Goal: Task Accomplishment & Management: Use online tool/utility

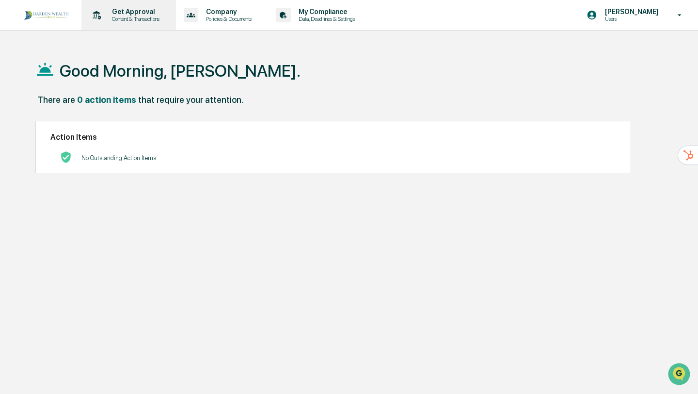
click at [125, 12] on p "Get Approval" at bounding box center [134, 12] width 60 height 8
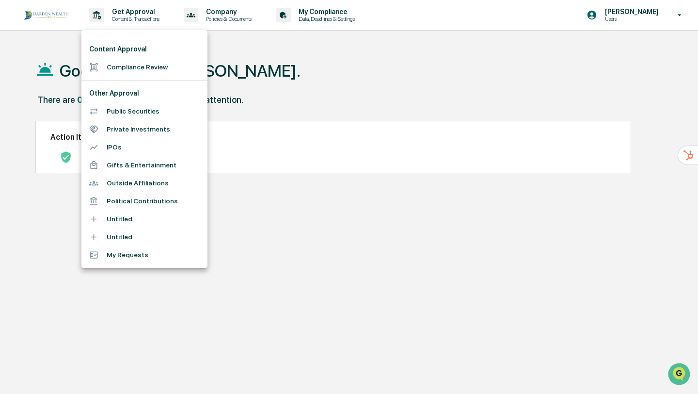
click at [127, 65] on li "Compliance Review" at bounding box center [144, 67] width 126 height 18
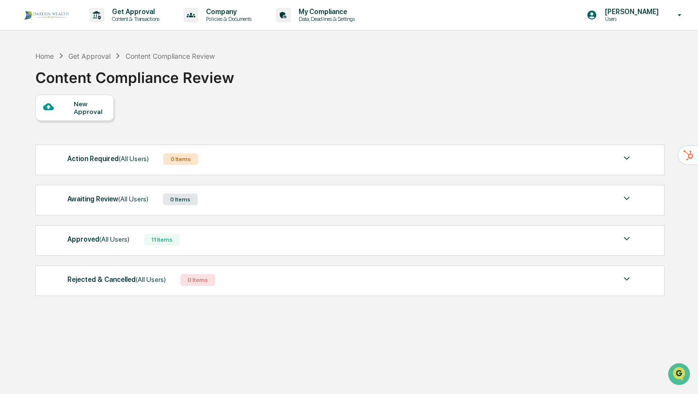
click at [79, 113] on div "New Approval" at bounding box center [90, 108] width 32 height 16
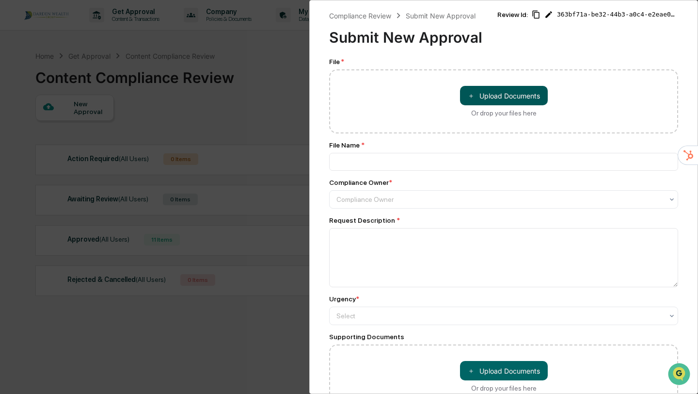
click at [473, 102] on button "＋ Upload Documents" at bounding box center [504, 95] width 88 height 19
type input "**********"
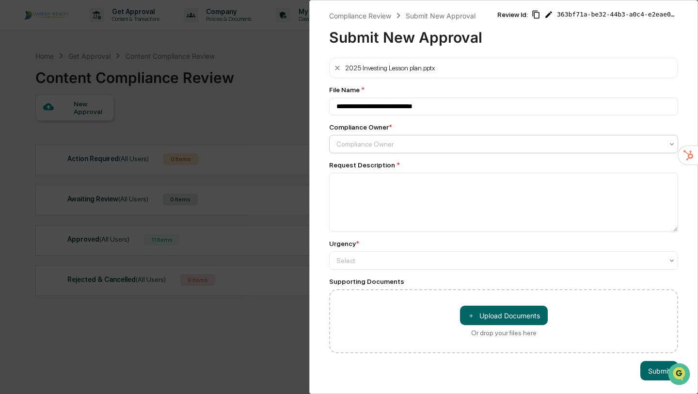
click at [391, 138] on div "Compliance Owner" at bounding box center [500, 144] width 336 height 14
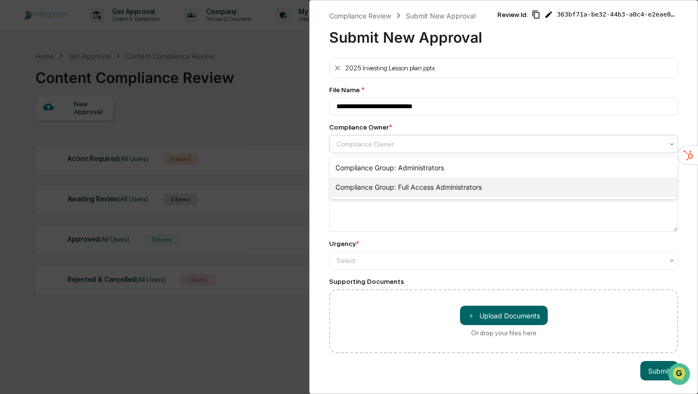
click at [381, 188] on div "Compliance Group: Full Access Administrators" at bounding box center [504, 186] width 348 height 19
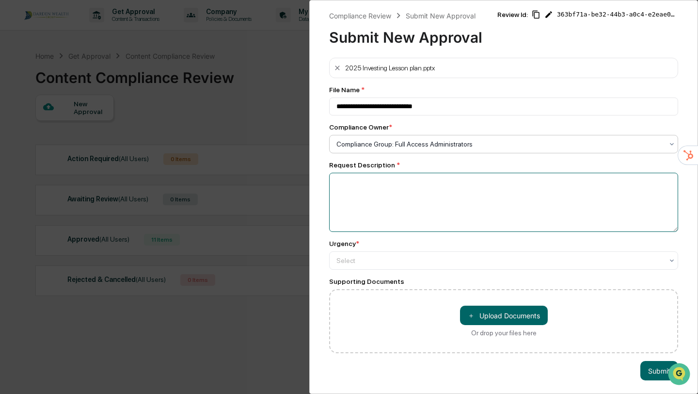
click at [381, 188] on textarea at bounding box center [503, 202] width 349 height 59
type textarea "**********"
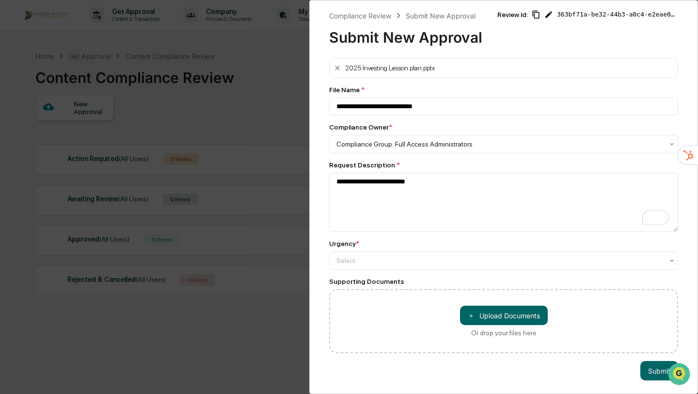
click at [420, 250] on div "Urgency * Select" at bounding box center [503, 254] width 349 height 30
click at [414, 267] on div "Select" at bounding box center [500, 261] width 336 height 14
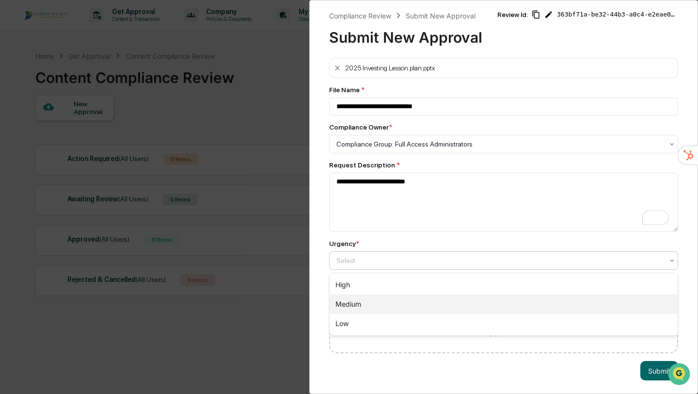
click at [391, 308] on div "Medium" at bounding box center [504, 303] width 348 height 19
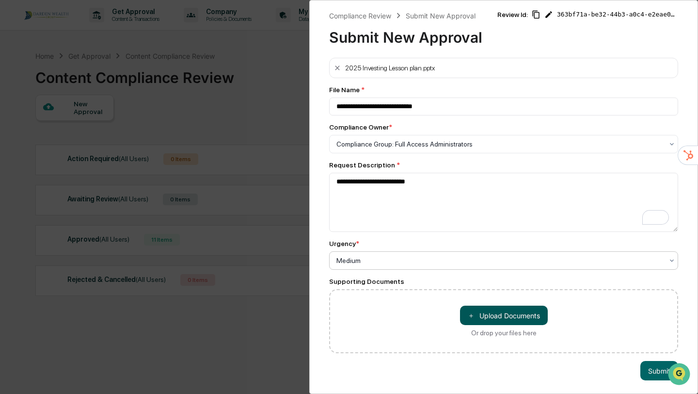
click at [514, 319] on button "＋ Upload Documents" at bounding box center [504, 314] width 88 height 19
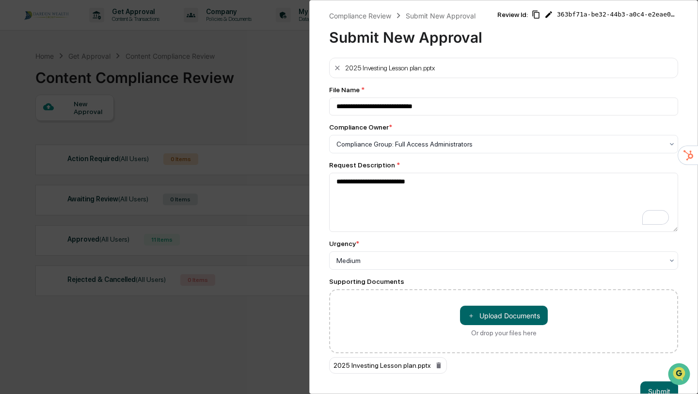
scroll to position [23, 0]
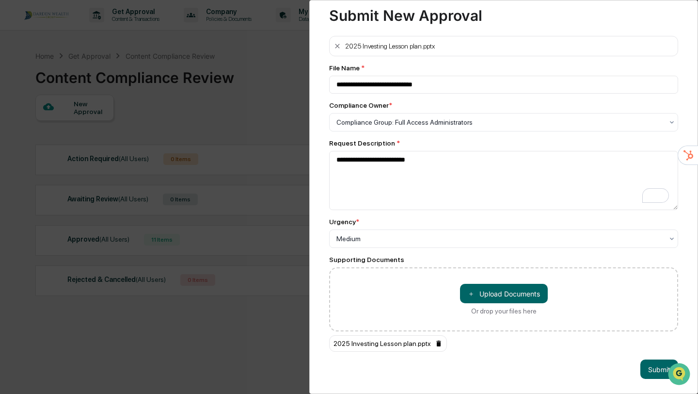
click at [441, 343] on icon at bounding box center [438, 343] width 4 height 6
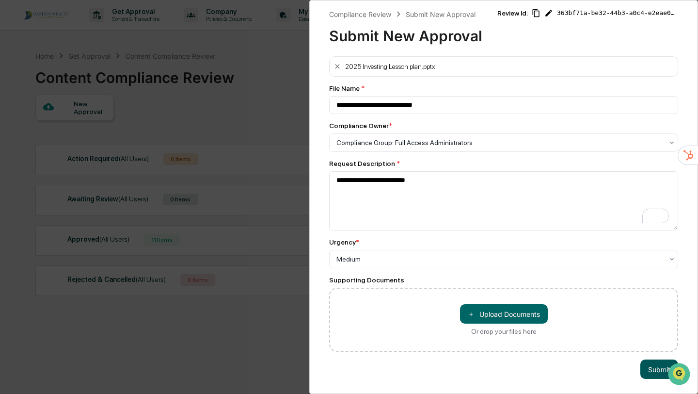
click at [649, 367] on button "Submit" at bounding box center [659, 368] width 38 height 19
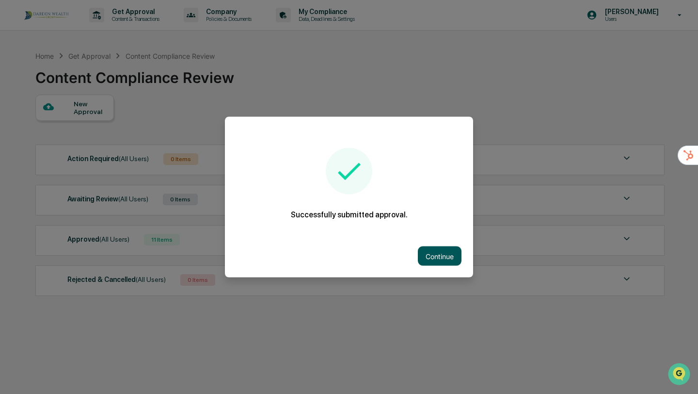
click at [430, 259] on button "Continue" at bounding box center [440, 255] width 44 height 19
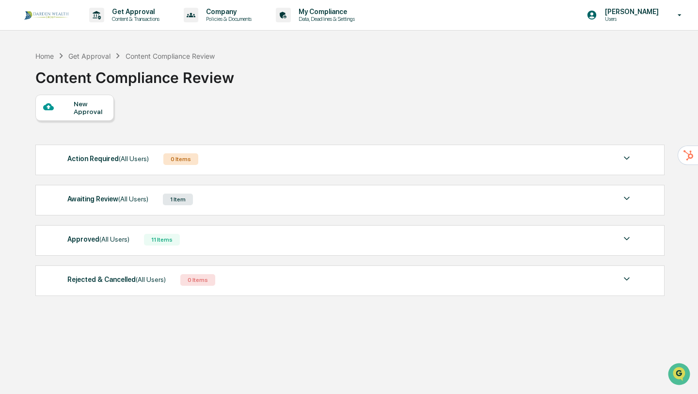
click at [55, 15] on img at bounding box center [46, 15] width 47 height 12
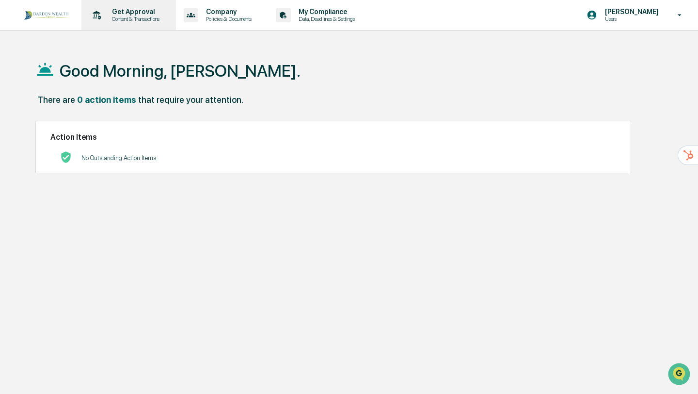
click at [149, 21] on p "Content & Transactions" at bounding box center [134, 19] width 60 height 7
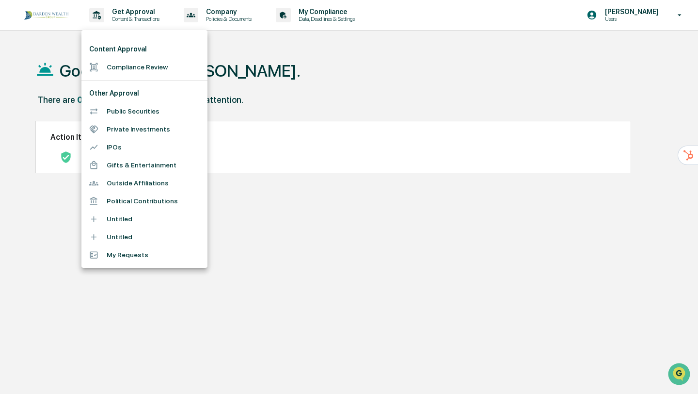
click at [132, 71] on li "Compliance Review" at bounding box center [144, 67] width 126 height 18
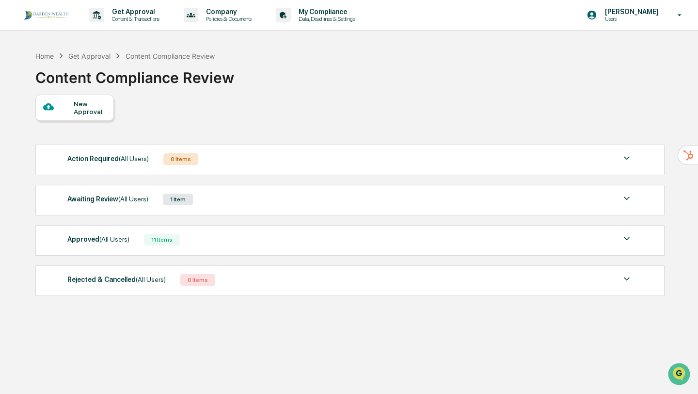
click at [129, 240] on span "(All Users)" at bounding box center [114, 239] width 30 height 8
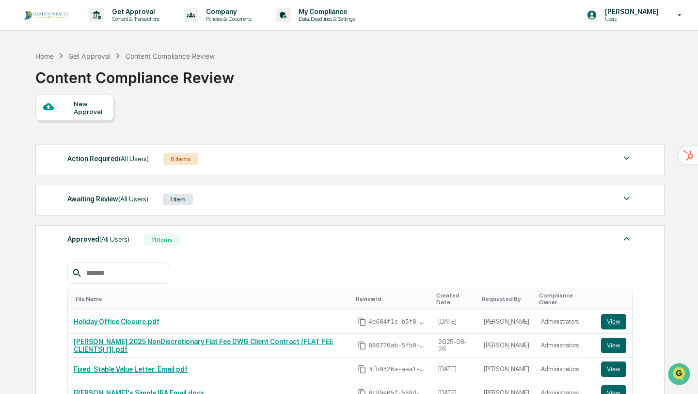
click at [129, 240] on span "(All Users)" at bounding box center [114, 239] width 30 height 8
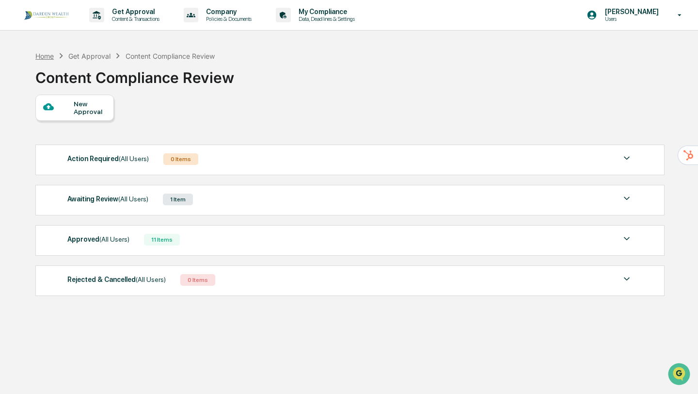
click at [47, 56] on div "Home" at bounding box center [44, 56] width 18 height 8
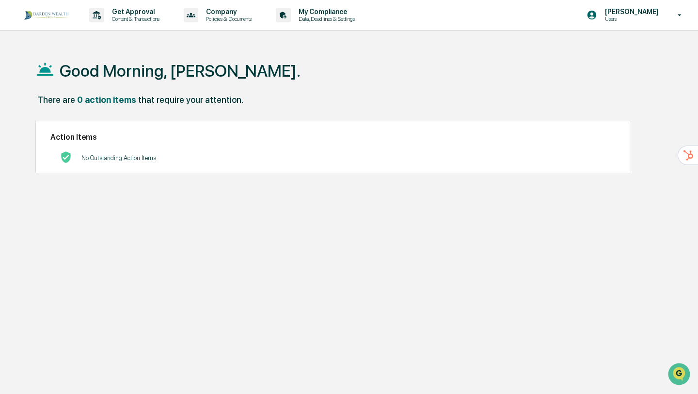
click at [45, 69] on icon at bounding box center [45, 69] width 16 height 13
click at [127, 10] on p "Get Approval" at bounding box center [134, 12] width 60 height 8
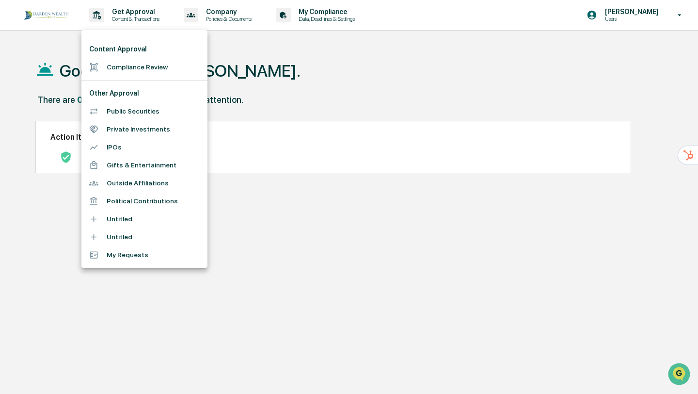
click at [46, 13] on div at bounding box center [349, 197] width 698 height 394
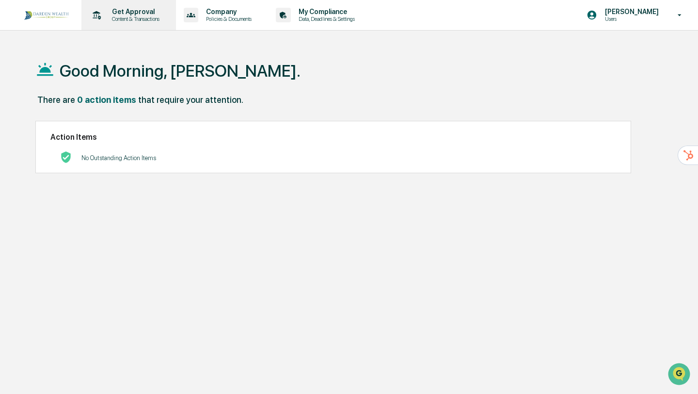
click at [149, 15] on p "Get Approval" at bounding box center [134, 12] width 60 height 8
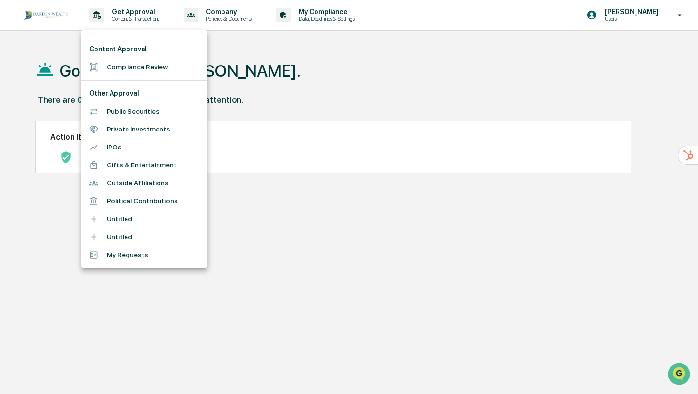
click at [145, 68] on li "Compliance Review" at bounding box center [144, 67] width 126 height 18
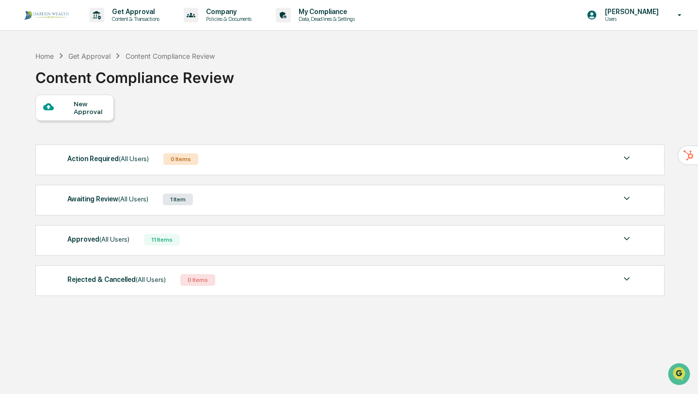
click at [95, 54] on div "Get Approval" at bounding box center [89, 56] width 42 height 8
click at [242, 208] on div "Awaiting Review (All Users) 1 Item File Name Review Id Created Date Requested B…" at bounding box center [349, 200] width 629 height 31
click at [627, 199] on img at bounding box center [627, 198] width 12 height 12
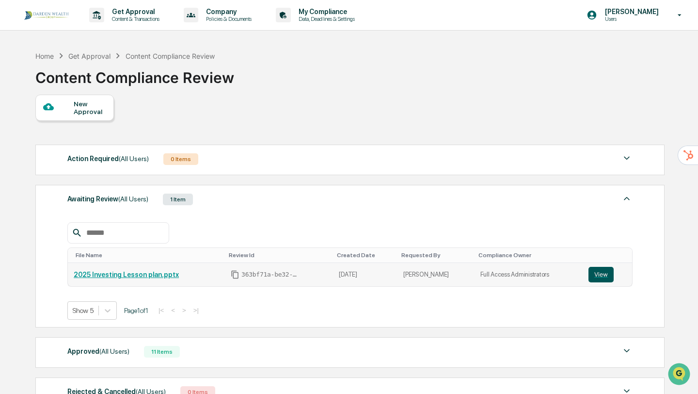
click at [598, 276] on button "View" at bounding box center [601, 275] width 25 height 16
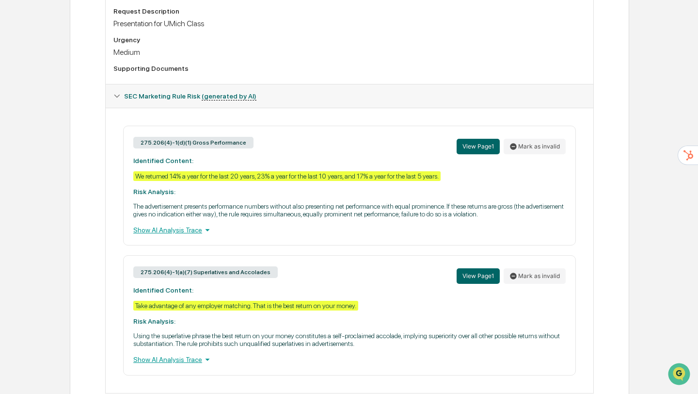
scroll to position [309, 0]
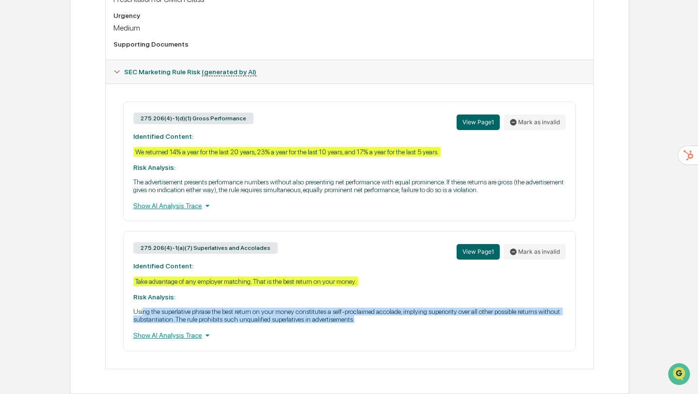
drag, startPoint x: 143, startPoint y: 314, endPoint x: 468, endPoint y: 322, distance: 324.9
click at [469, 321] on p "Using the superlative phrase the best return on your money constitutes a self-p…" at bounding box center [349, 315] width 432 height 16
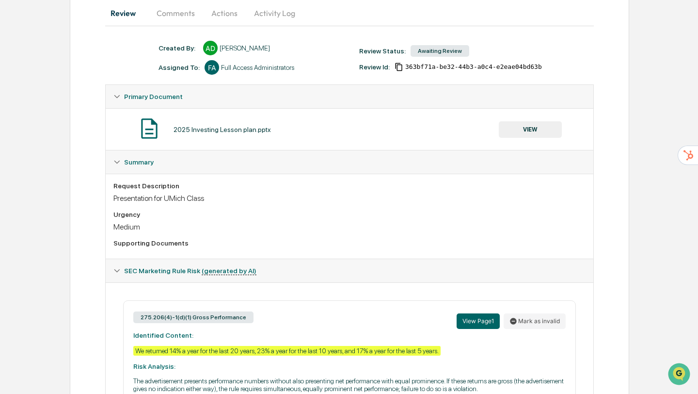
scroll to position [0, 0]
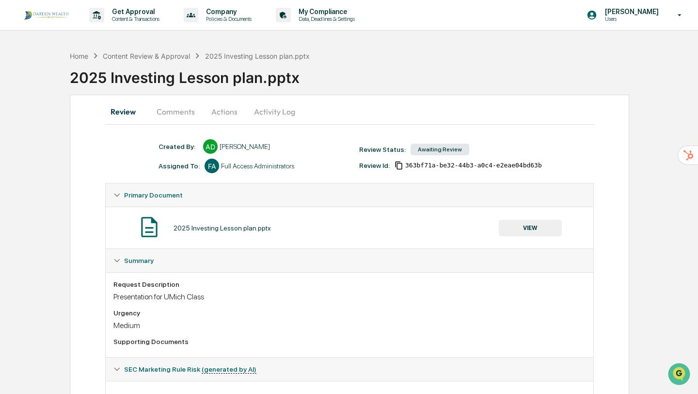
click at [173, 112] on button "Comments" at bounding box center [176, 111] width 54 height 23
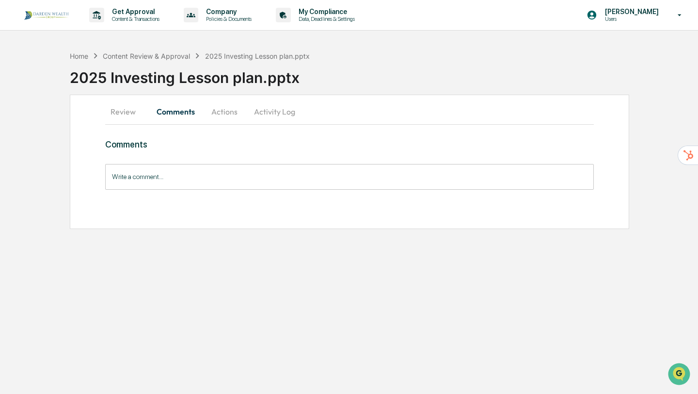
click at [221, 110] on button "Actions" at bounding box center [225, 111] width 44 height 23
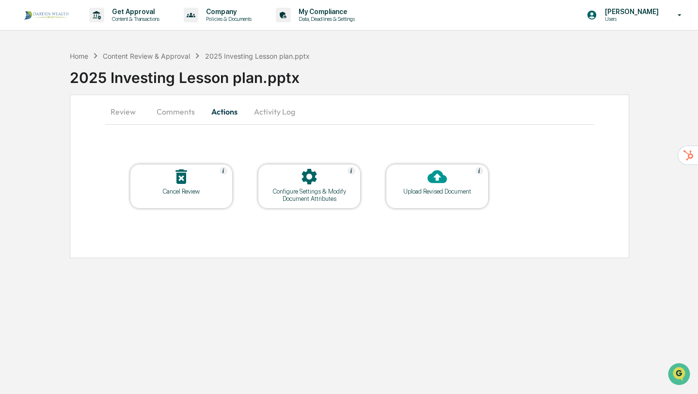
click at [284, 116] on button "Activity Log" at bounding box center [274, 111] width 57 height 23
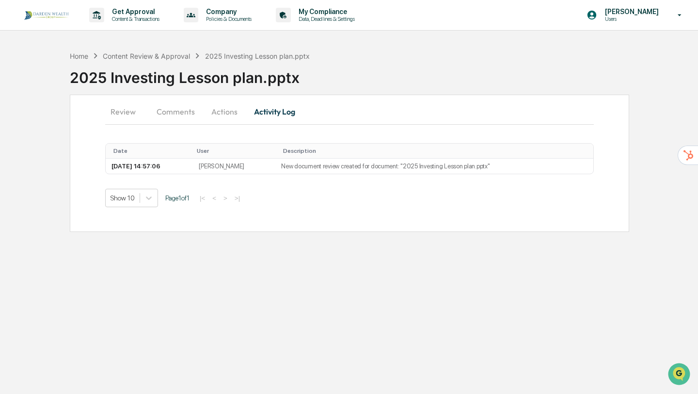
click at [230, 107] on button "Actions" at bounding box center [225, 111] width 44 height 23
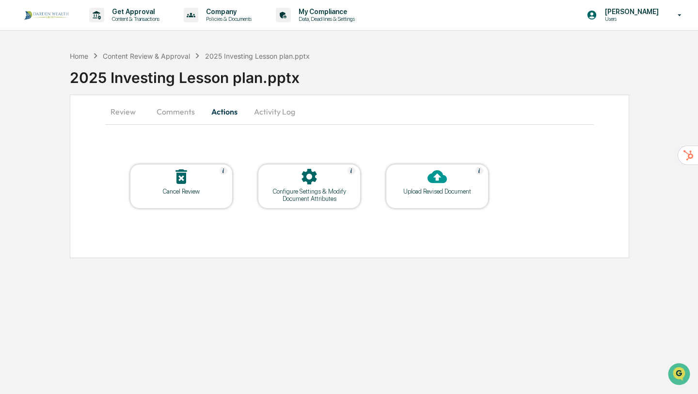
click at [183, 191] on div "Cancel Review" at bounding box center [181, 191] width 87 height 7
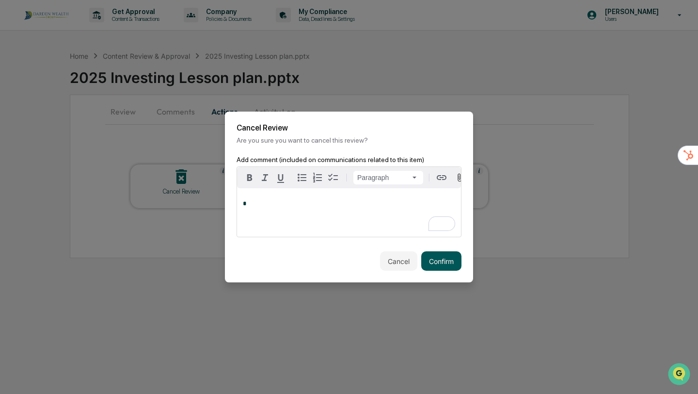
click at [439, 259] on button "Confirm" at bounding box center [441, 260] width 40 height 19
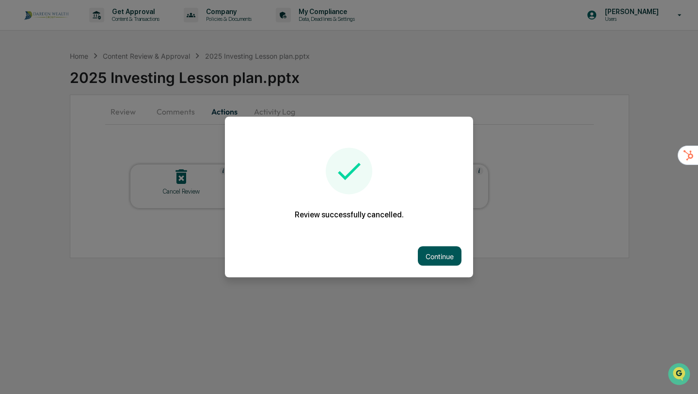
click at [439, 259] on button "Continue" at bounding box center [440, 255] width 44 height 19
